Goal: Information Seeking & Learning: Learn about a topic

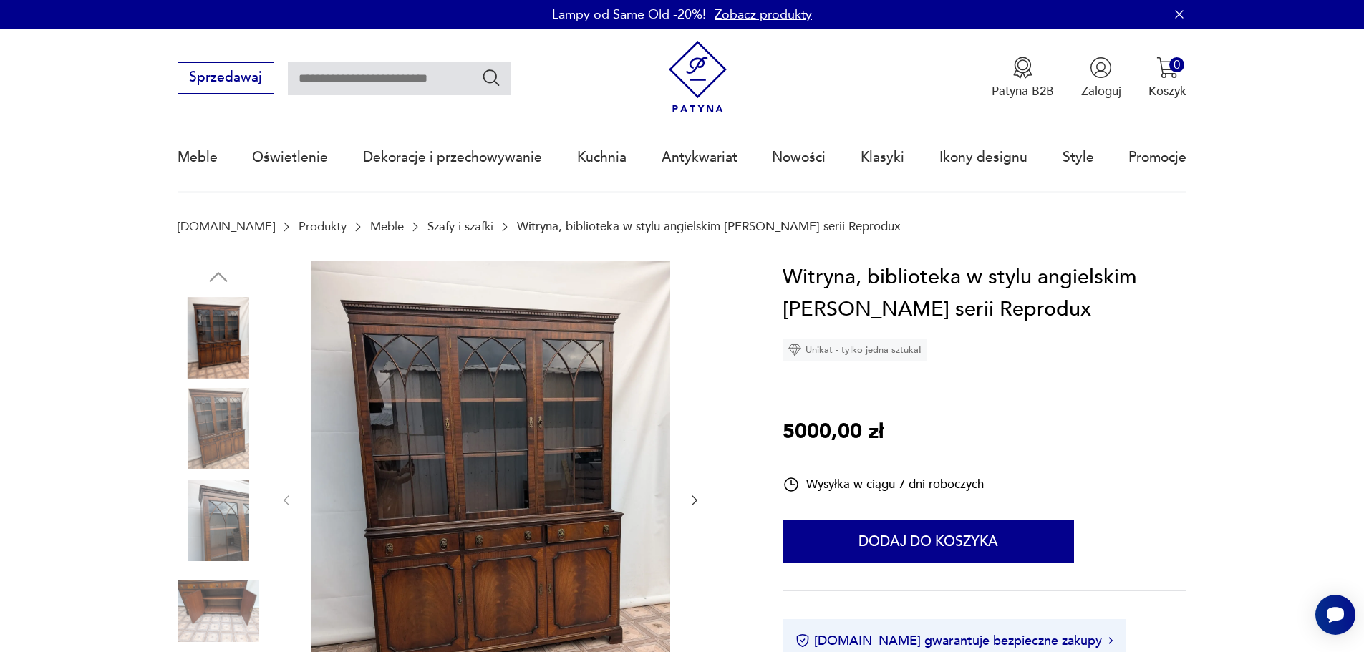
click at [428, 220] on link "Szafy i szafki" at bounding box center [461, 227] width 66 height 14
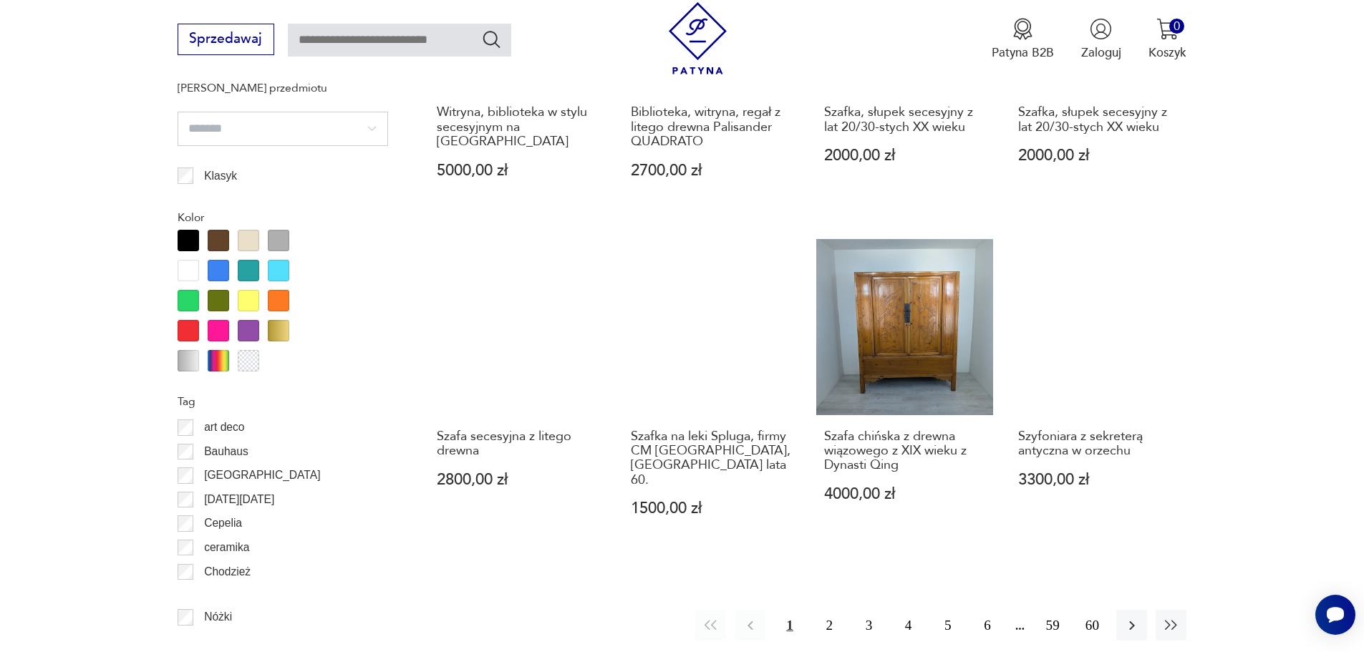
scroll to position [1765, 0]
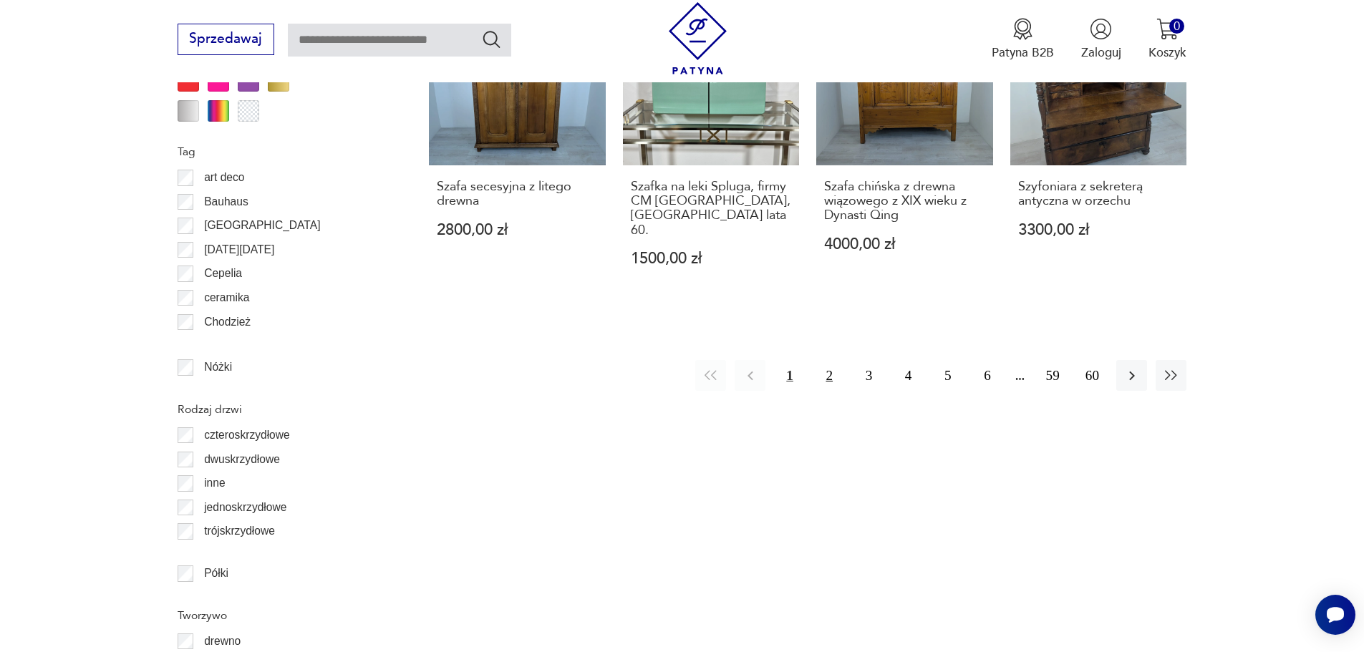
click at [823, 360] on button "2" at bounding box center [829, 375] width 31 height 31
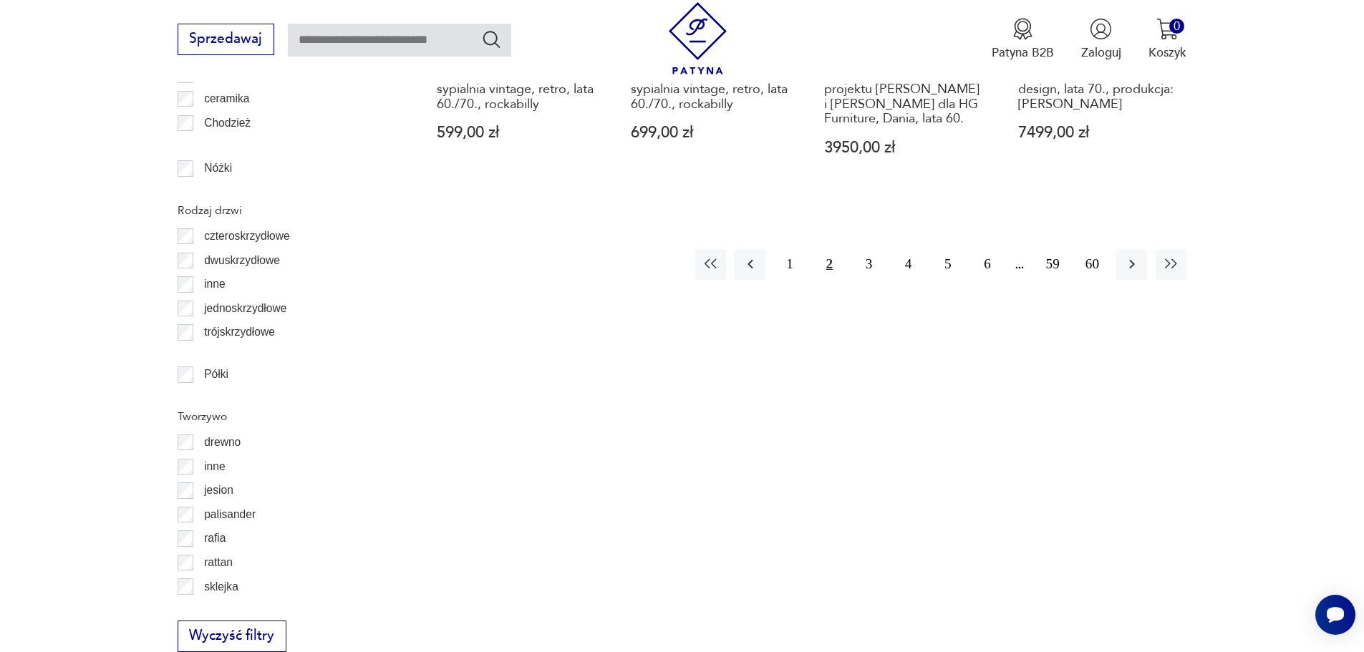
scroll to position [1989, 0]
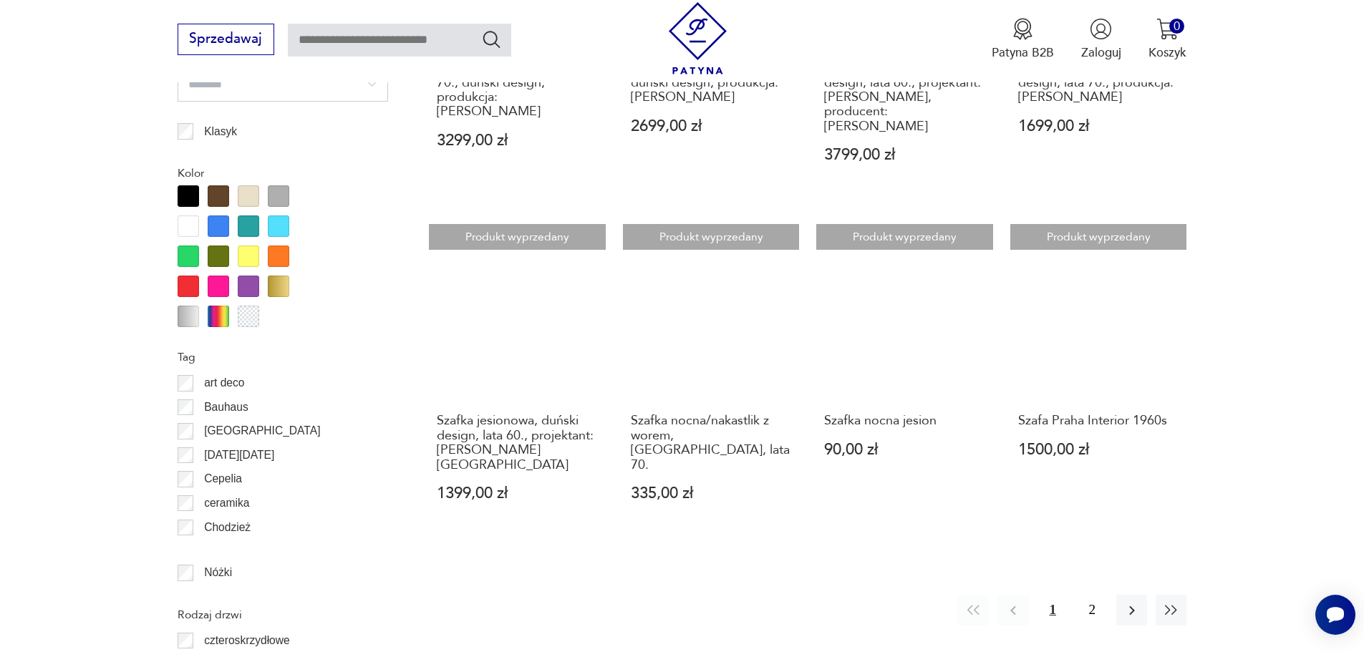
scroll to position [1631, 0]
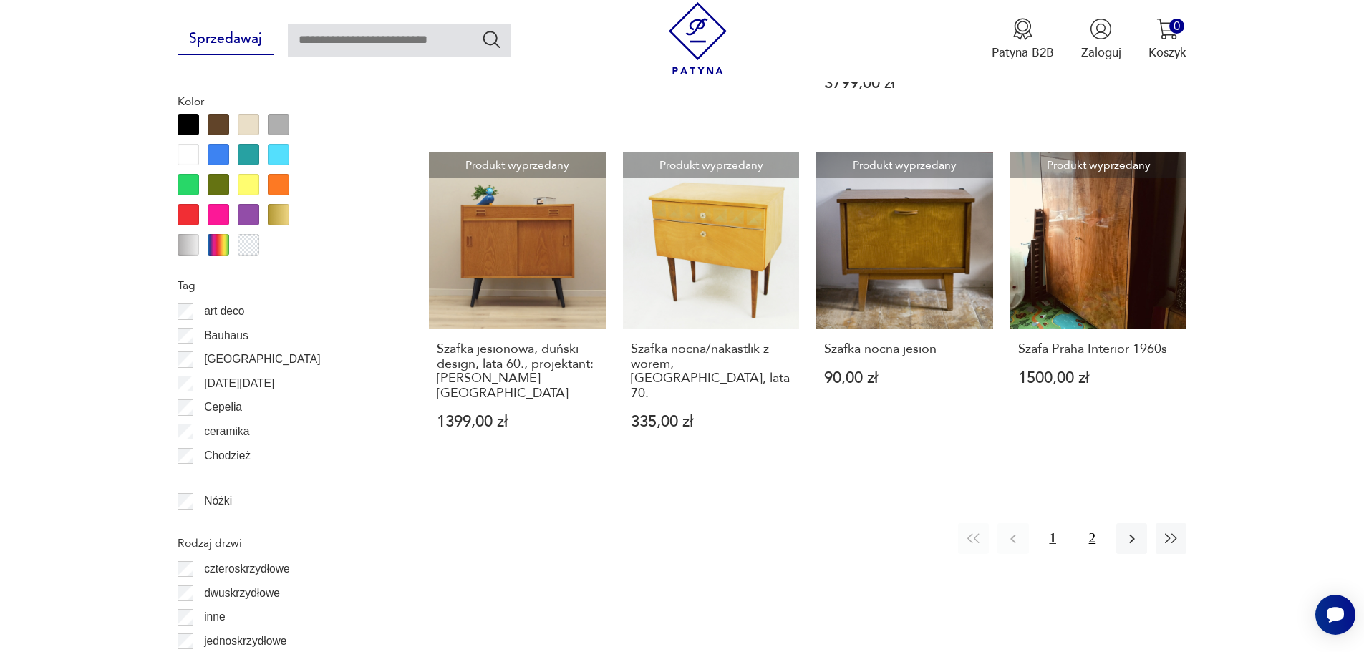
click at [1090, 523] on button "2" at bounding box center [1092, 538] width 31 height 31
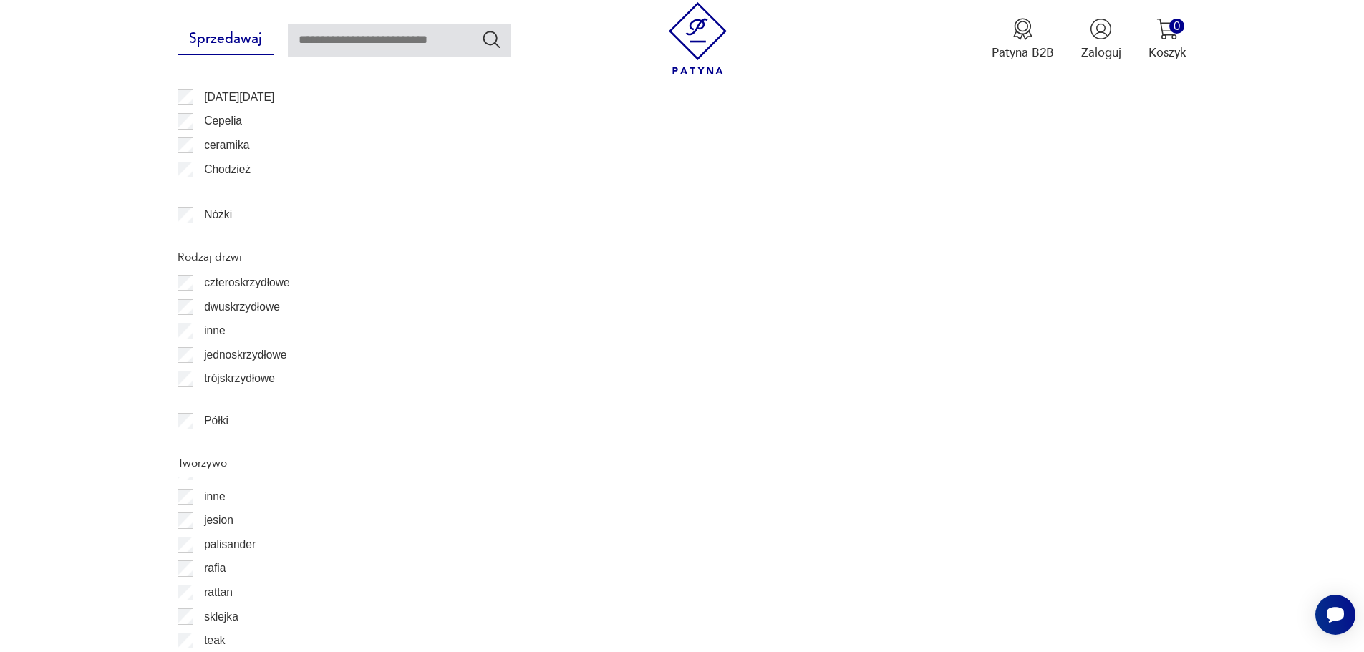
scroll to position [44, 0]
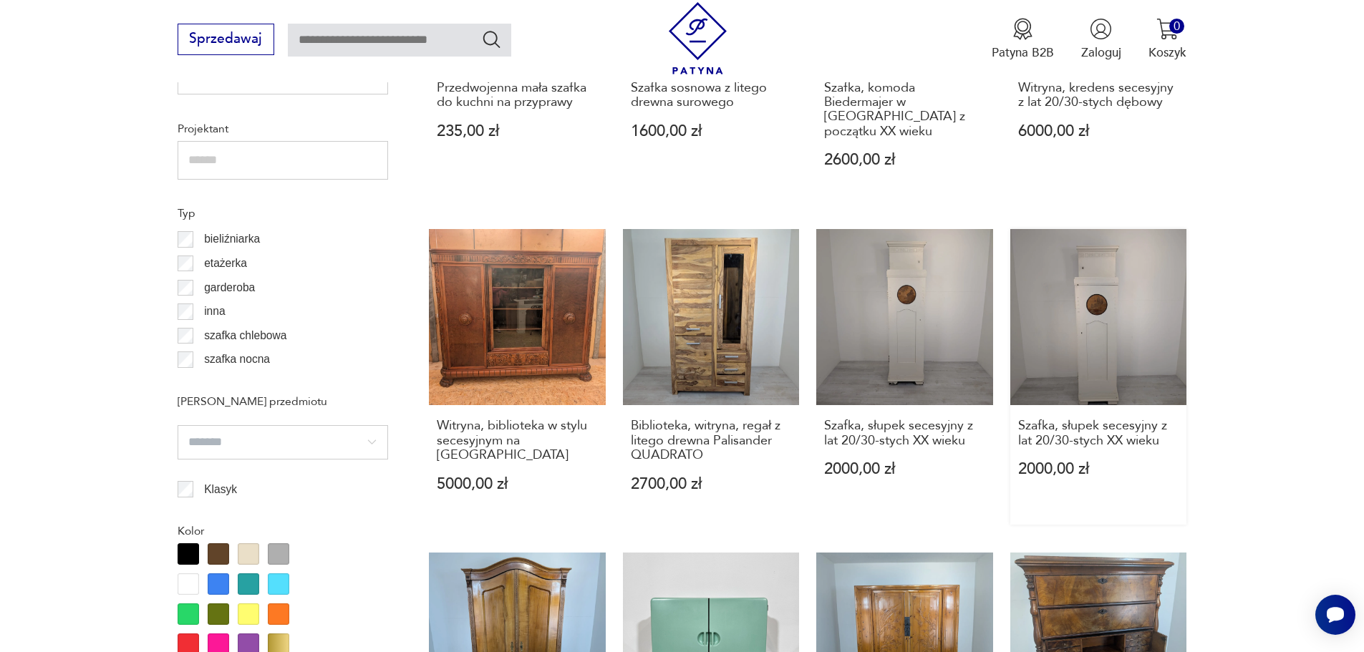
scroll to position [1631, 0]
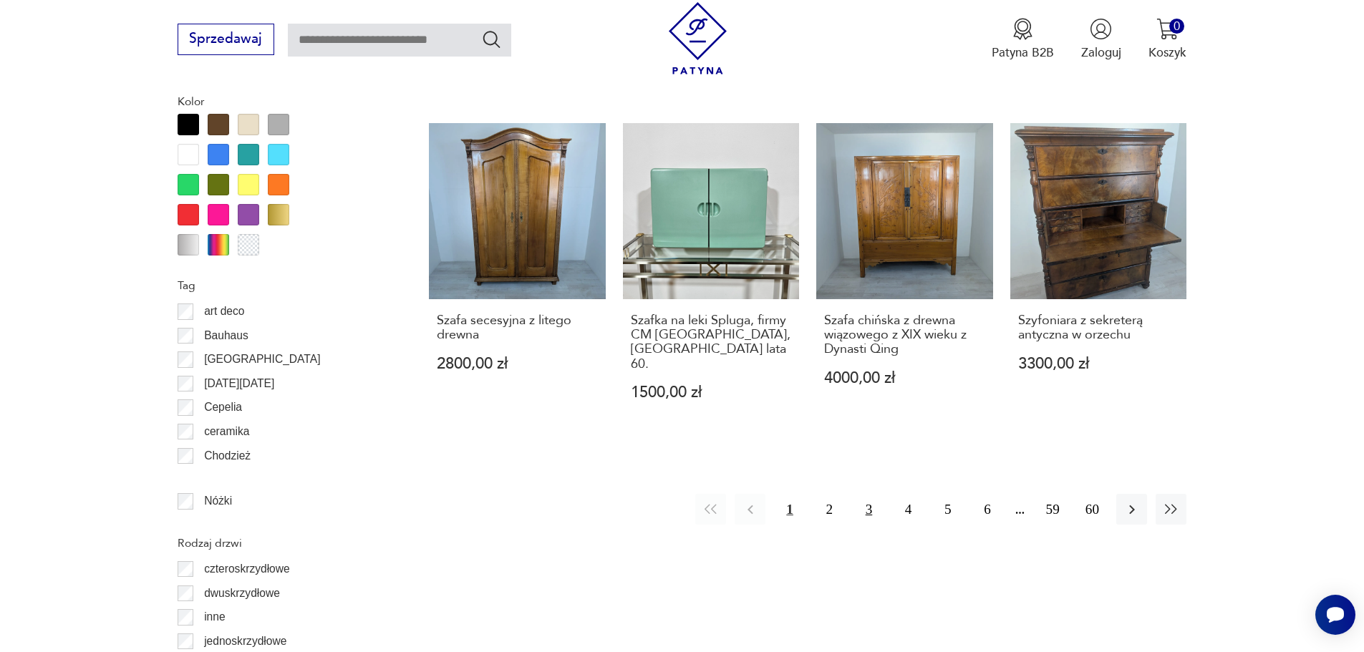
click at [878, 494] on button "3" at bounding box center [869, 509] width 31 height 31
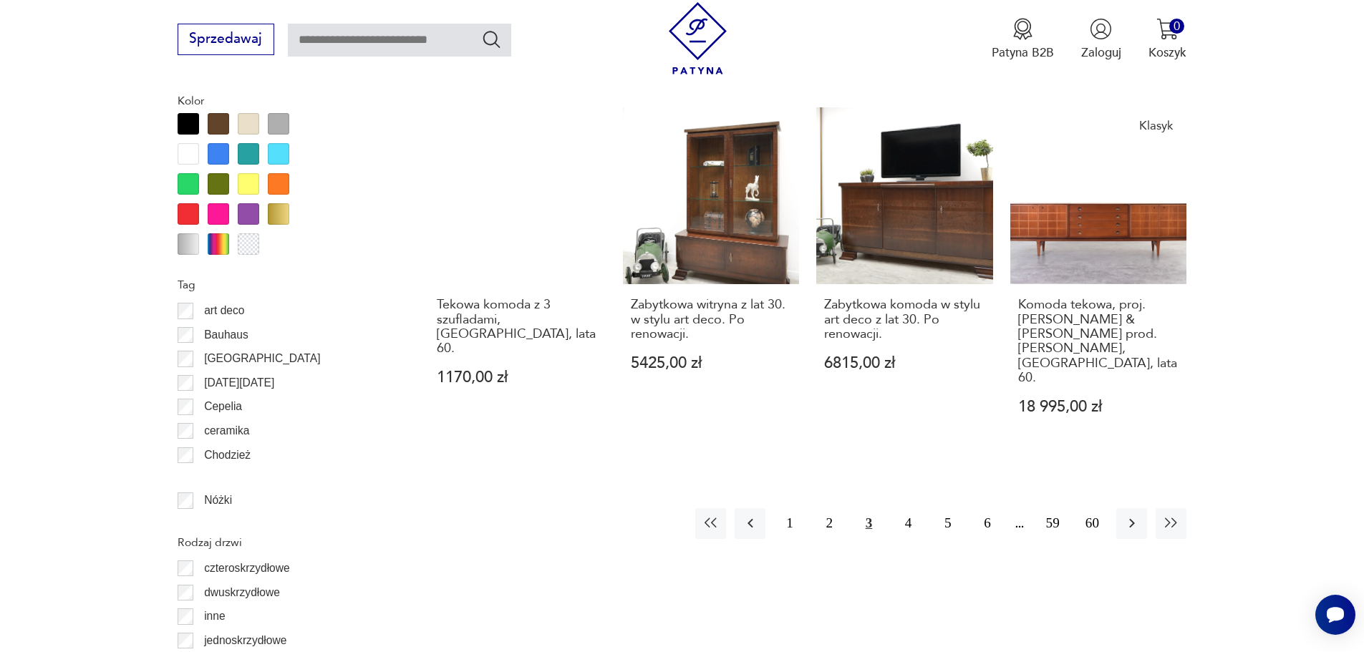
scroll to position [1774, 0]
